Goal: Register for event/course

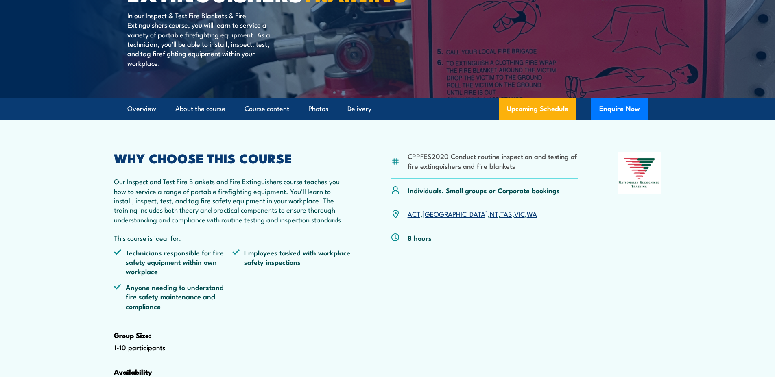
scroll to position [122, 0]
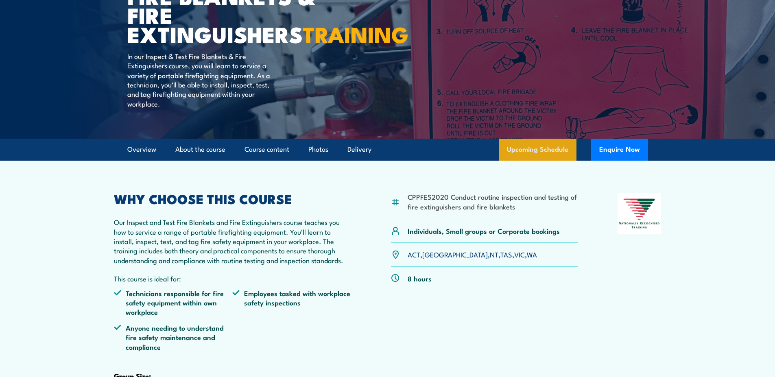
click at [534, 161] on link "Upcoming Schedule" at bounding box center [538, 150] width 78 height 22
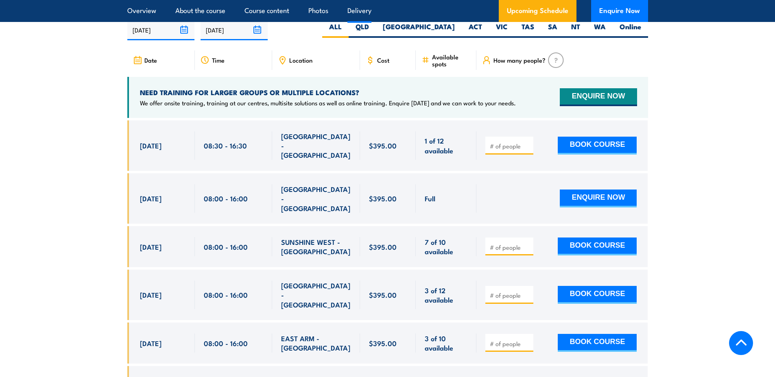
scroll to position [1308, 0]
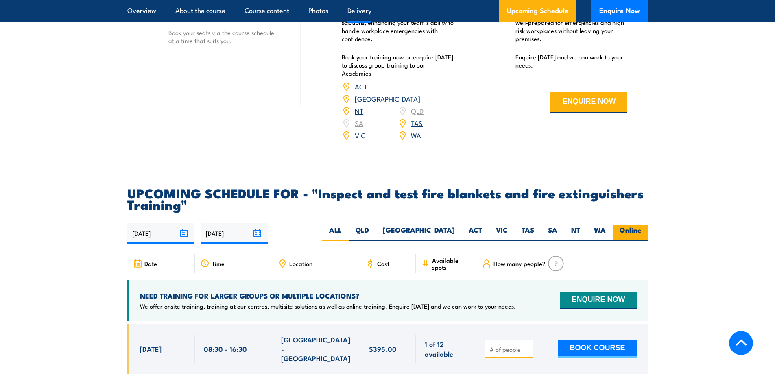
click at [628, 241] on label "Online" at bounding box center [630, 233] width 35 height 16
click at [641, 231] on input "Online" at bounding box center [643, 227] width 5 height 5
radio input "true"
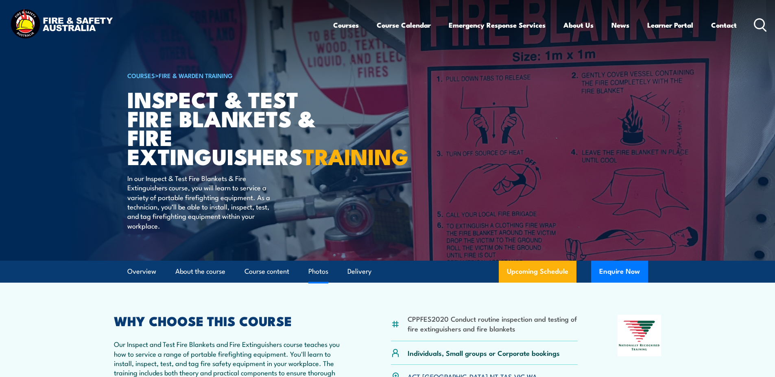
click at [320, 282] on link "Photos" at bounding box center [319, 272] width 20 height 22
